Goal: Check status

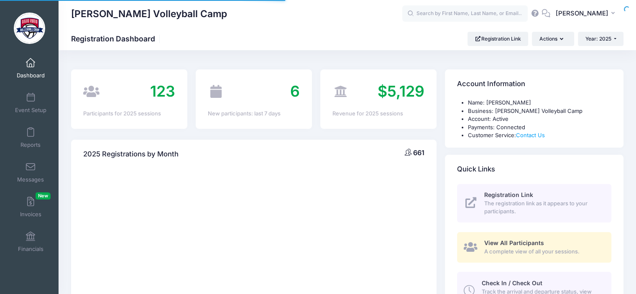
select select
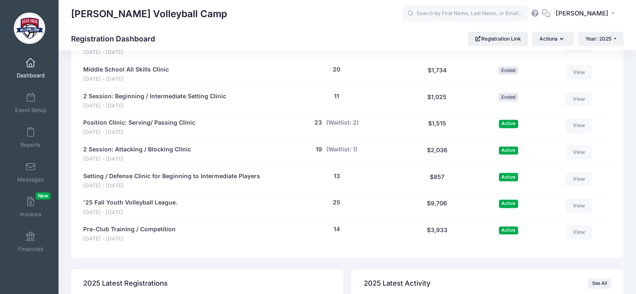
scroll to position [1091, 0]
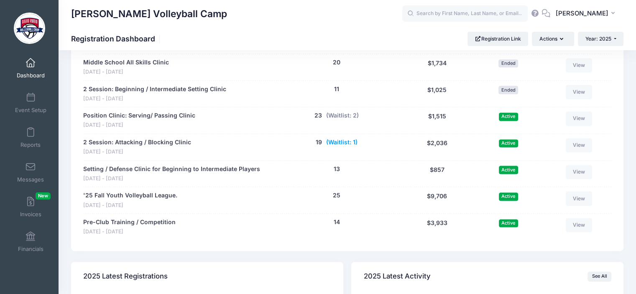
click at [339, 140] on button "(Waitlist: 1)" at bounding box center [341, 142] width 31 height 9
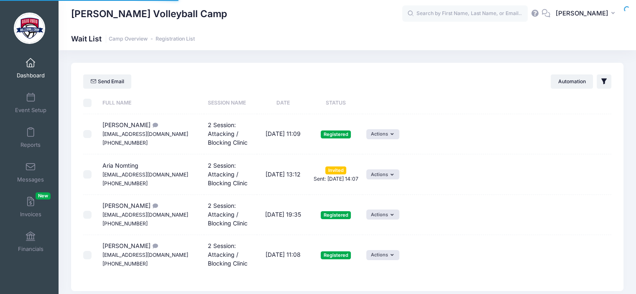
select select "50"
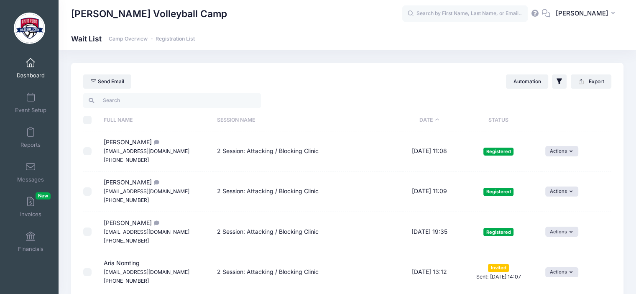
scroll to position [66, 0]
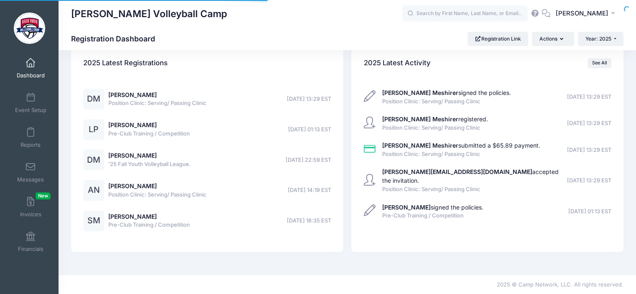
select select
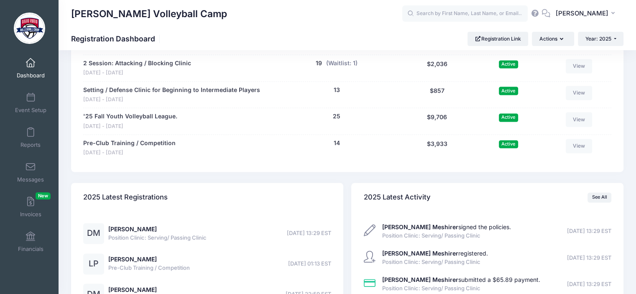
scroll to position [1190, 0]
